Goal: Transaction & Acquisition: Purchase product/service

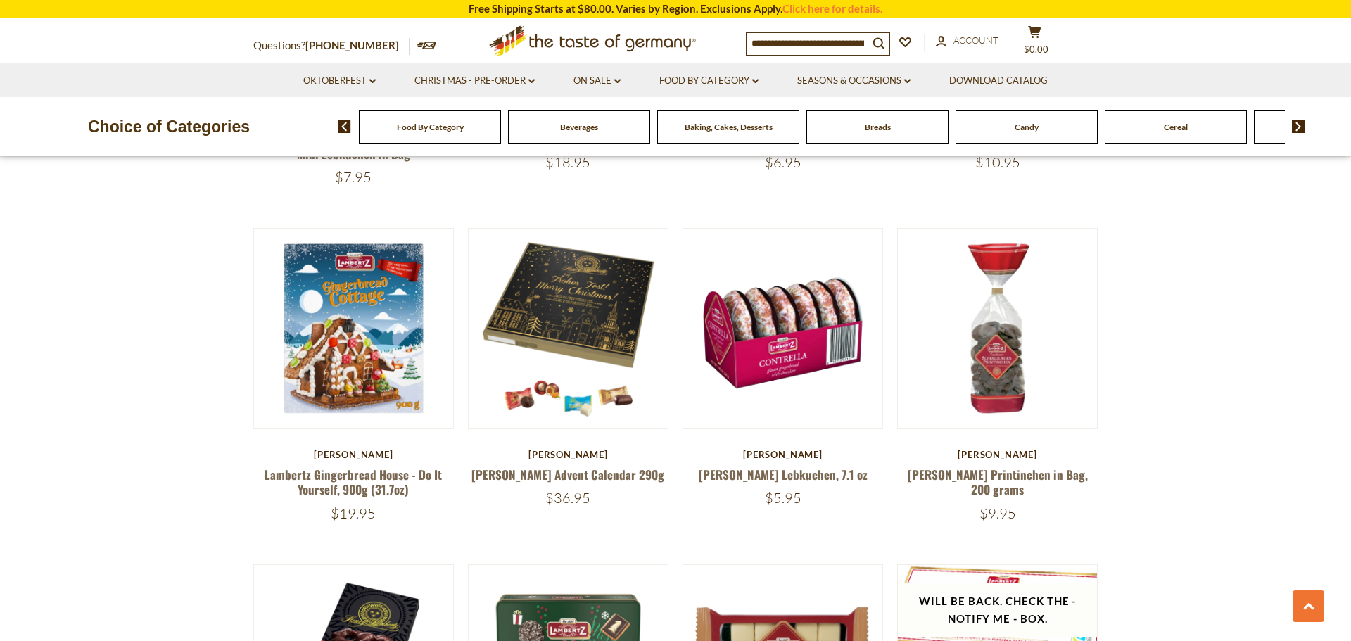
scroll to position [2516, 0]
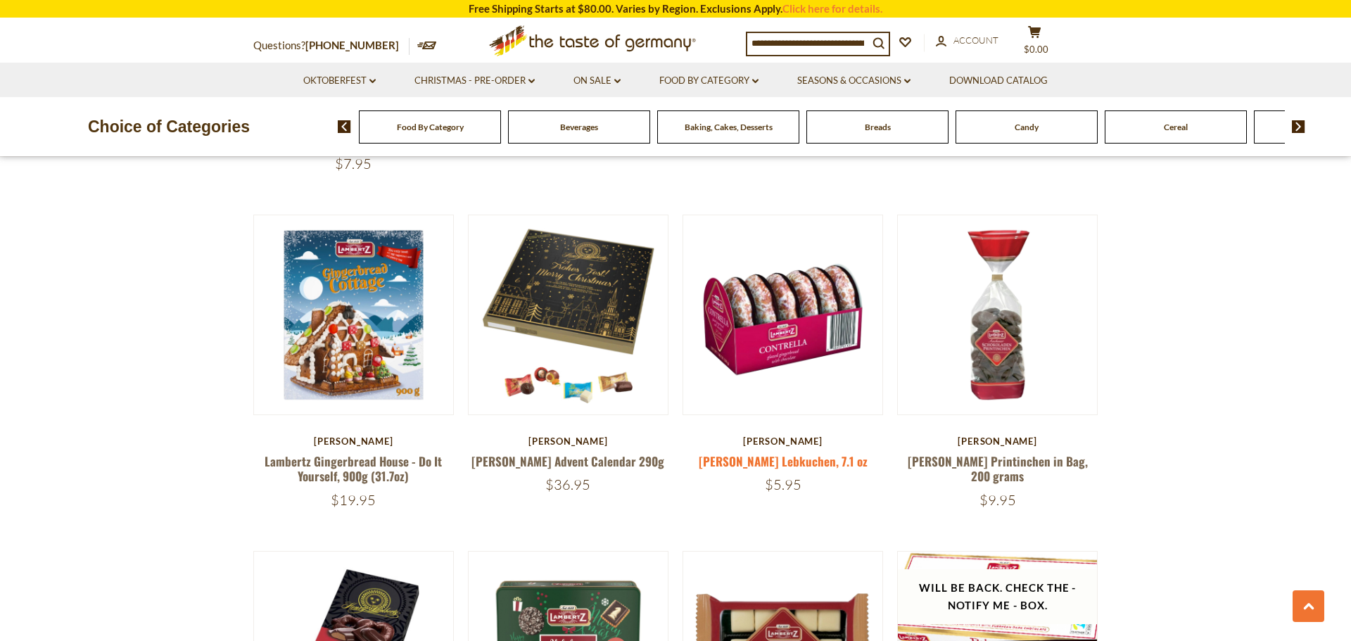
click at [792, 453] on link "[PERSON_NAME] Lebkuchen, 7.1 oz" at bounding box center [783, 462] width 169 height 18
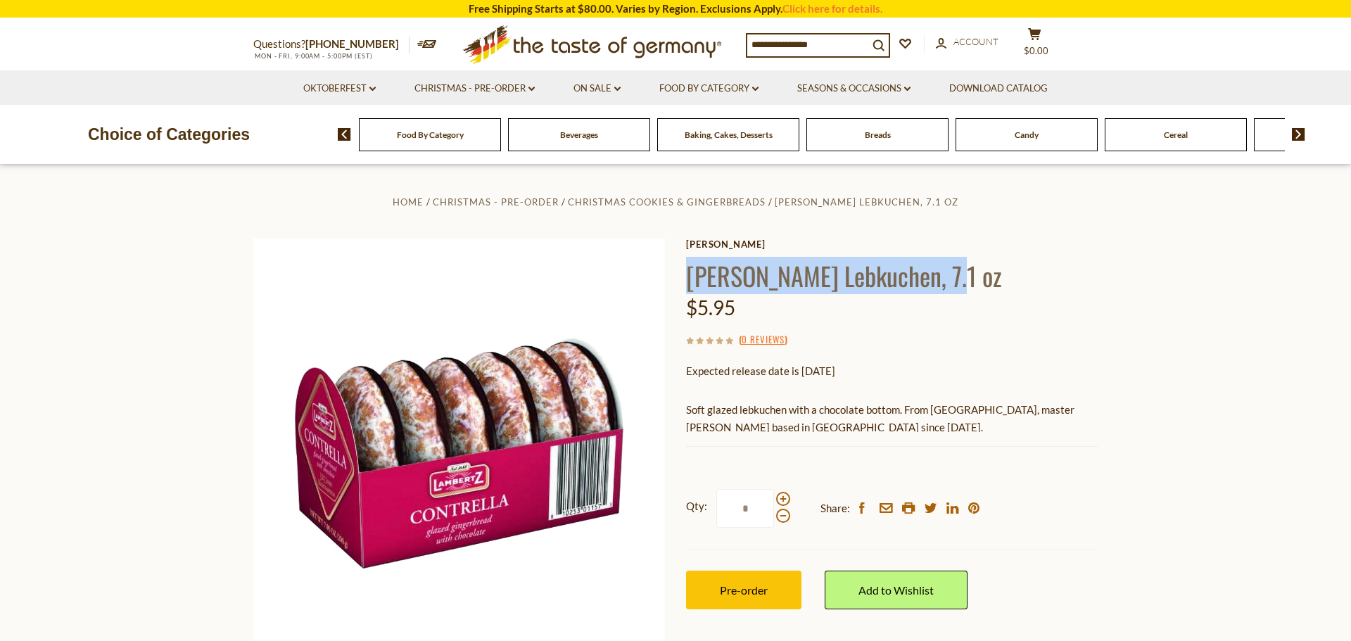
drag, startPoint x: 688, startPoint y: 272, endPoint x: 961, endPoint y: 277, distance: 272.4
click at [961, 277] on h1 "[PERSON_NAME] Lebkuchen, 7.1 oz" at bounding box center [892, 276] width 412 height 32
copy h1 "[PERSON_NAME] Lebkuchen"
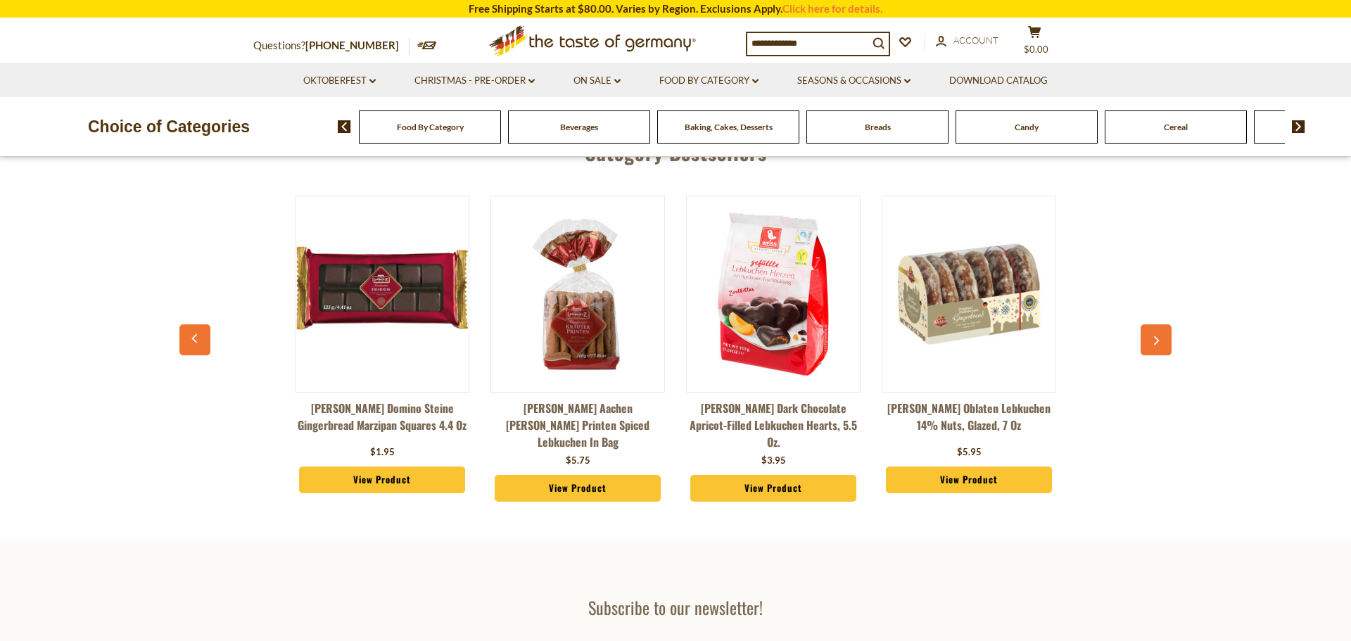
scroll to position [638, 0]
